Goal: Register for event/course

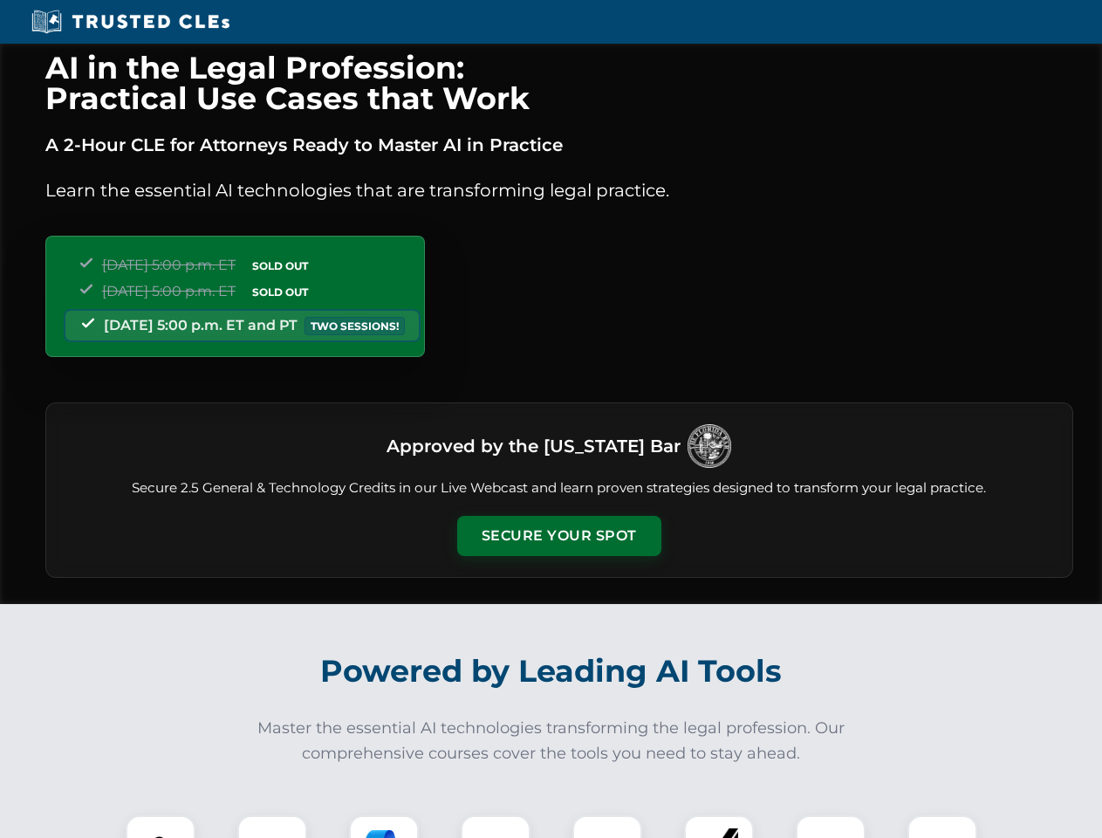
click at [558, 536] on button "Secure Your Spot" at bounding box center [559, 536] width 204 height 40
